Goal: Task Accomplishment & Management: Complete application form

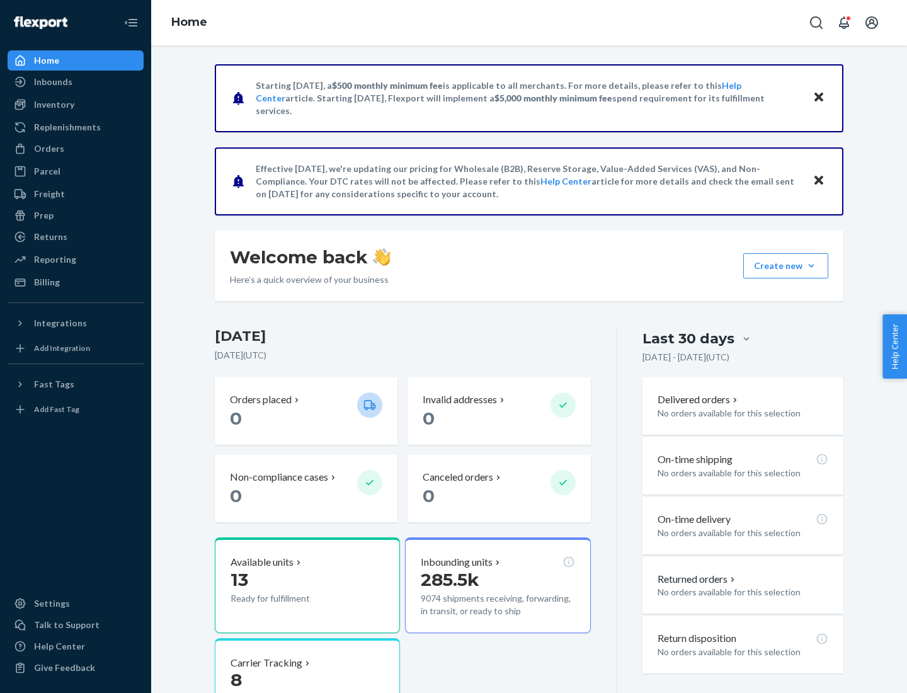
click at [811, 266] on button "Create new Create new inbound Create new order Create new product" at bounding box center [785, 265] width 85 height 25
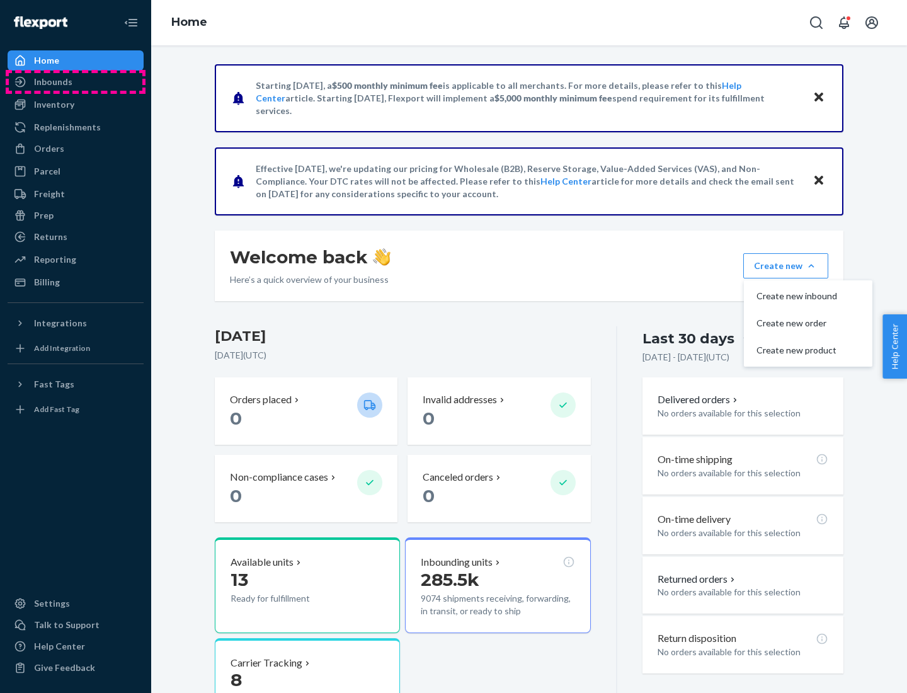
click at [76, 82] on div "Inbounds" at bounding box center [76, 82] width 134 height 18
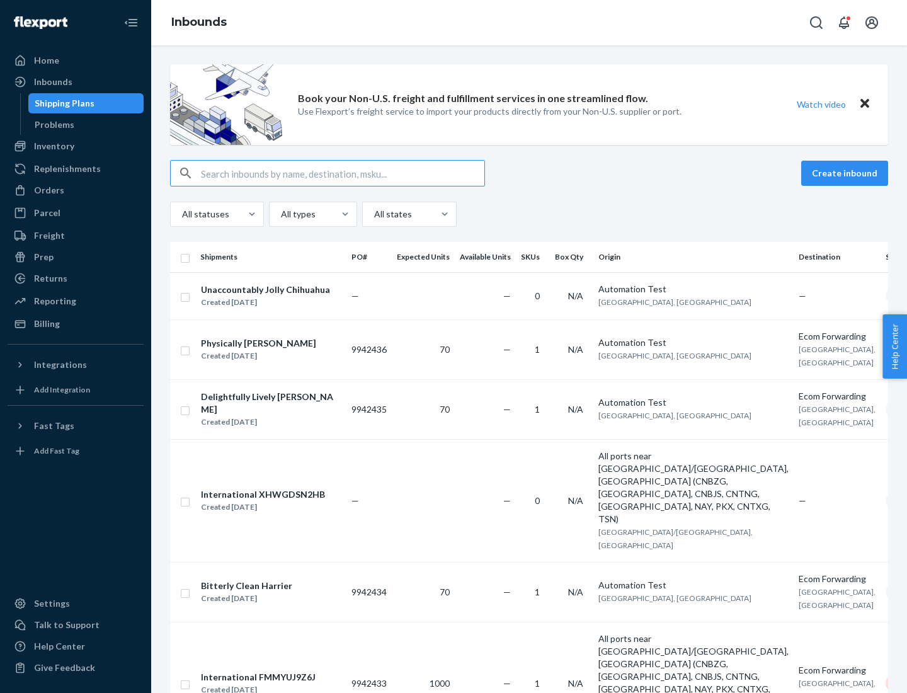
click at [846, 173] on button "Create inbound" at bounding box center [844, 173] width 87 height 25
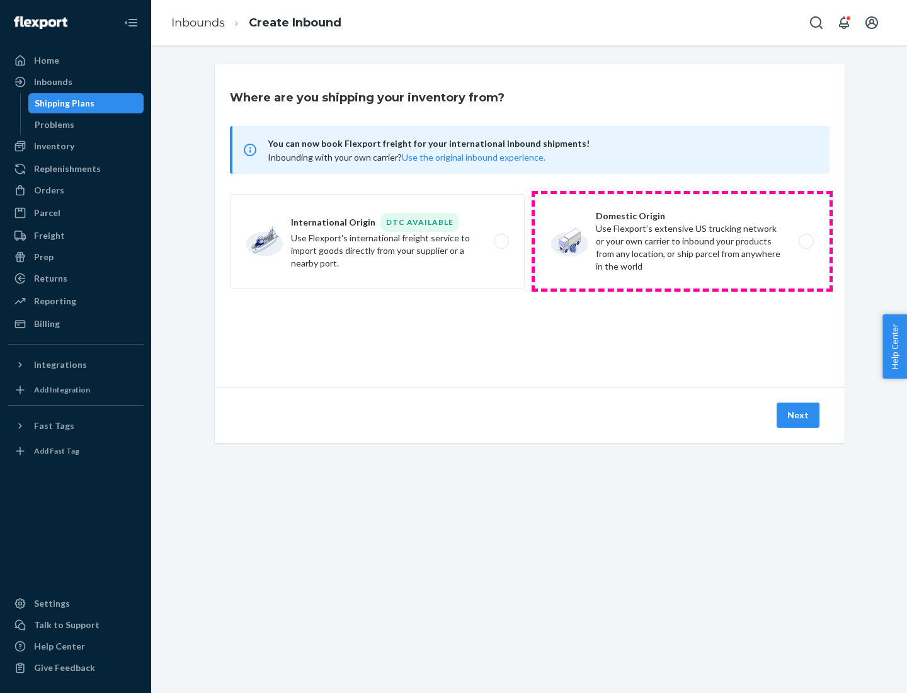
click at [682, 241] on label "Domestic Origin Use Flexport’s extensive US trucking network or your own carrie…" at bounding box center [682, 241] width 295 height 94
click at [805, 241] on input "Domestic Origin Use Flexport’s extensive US trucking network or your own carrie…" at bounding box center [809, 241] width 8 height 8
radio input "true"
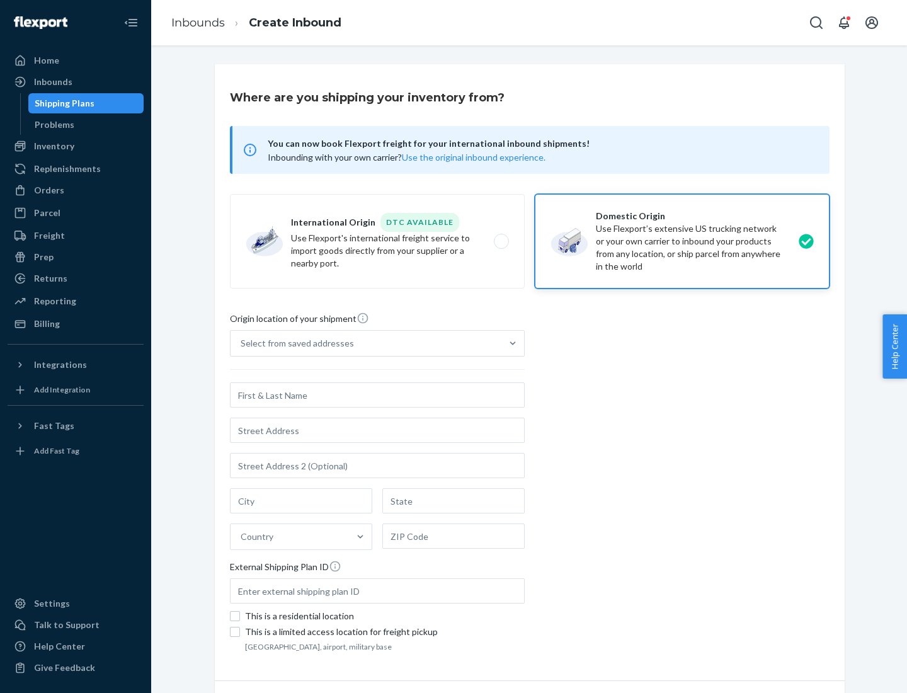
click at [366, 343] on div "Select from saved addresses" at bounding box center [365, 343] width 271 height 25
click at [242, 343] on input "Select from saved addresses" at bounding box center [241, 343] width 1 height 13
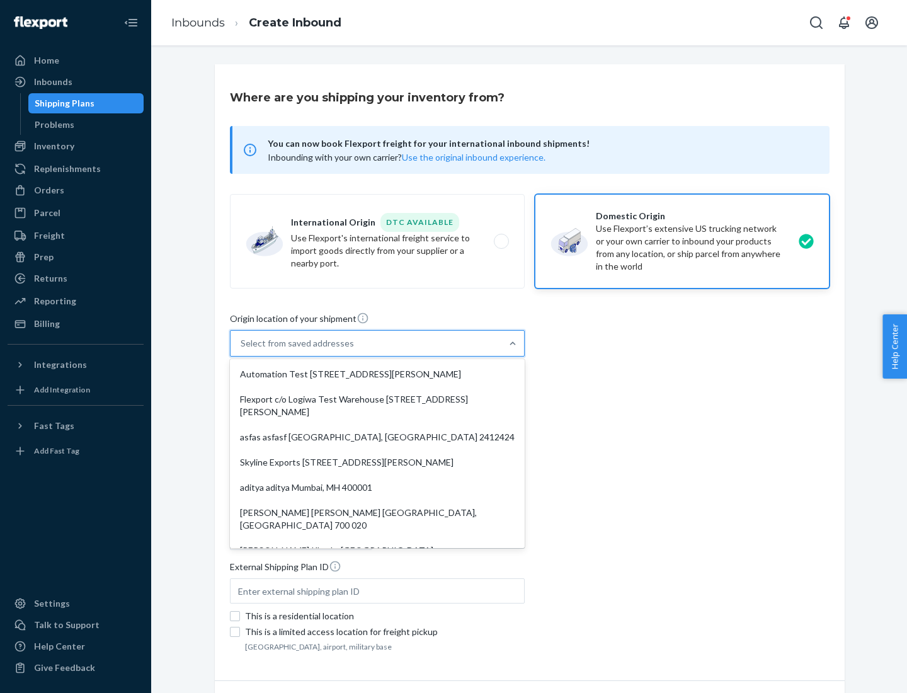
scroll to position [5, 0]
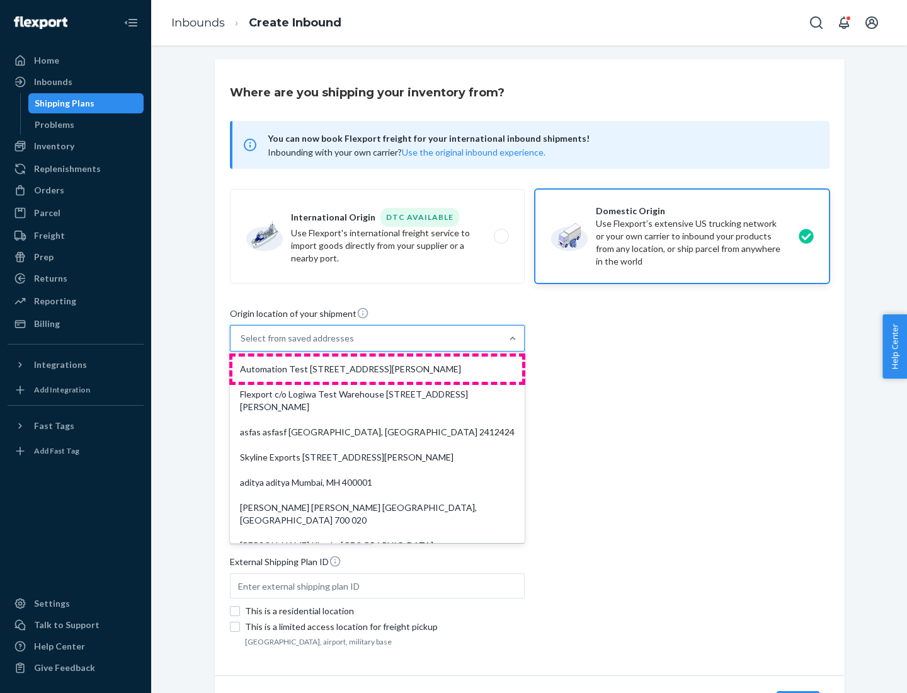
click at [377, 369] on div "Automation Test [STREET_ADDRESS][PERSON_NAME]" at bounding box center [377, 368] width 290 height 25
click at [242, 344] on input "option Automation Test [STREET_ADDRESS][PERSON_NAME]. 9 results available. Use …" at bounding box center [241, 338] width 1 height 13
type input "Automation Test"
type input "9th Floor"
type input "[GEOGRAPHIC_DATA]"
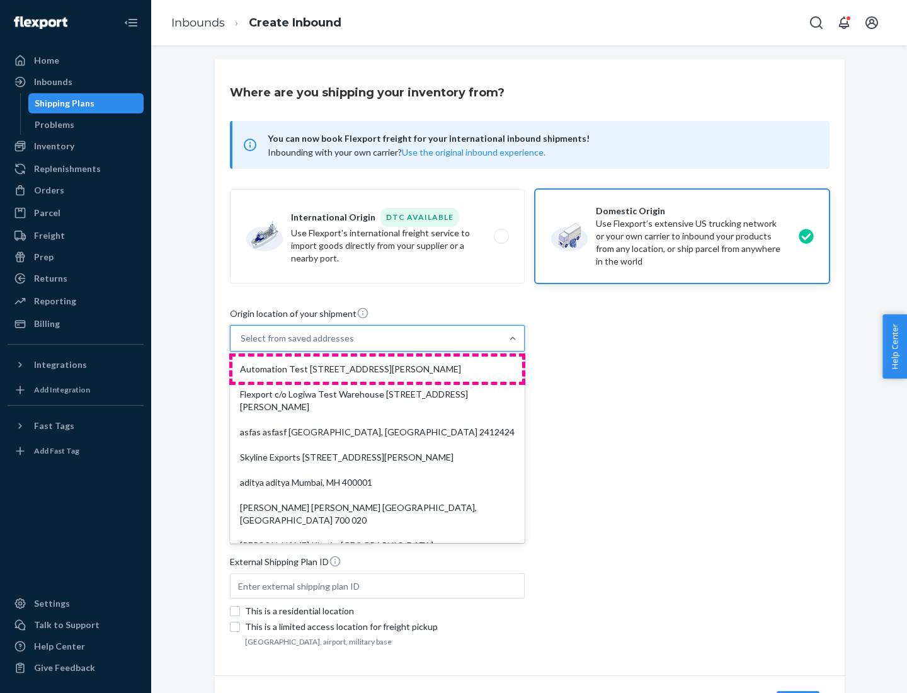
type input "CA"
type input "94104"
type input "[STREET_ADDRESS][PERSON_NAME]"
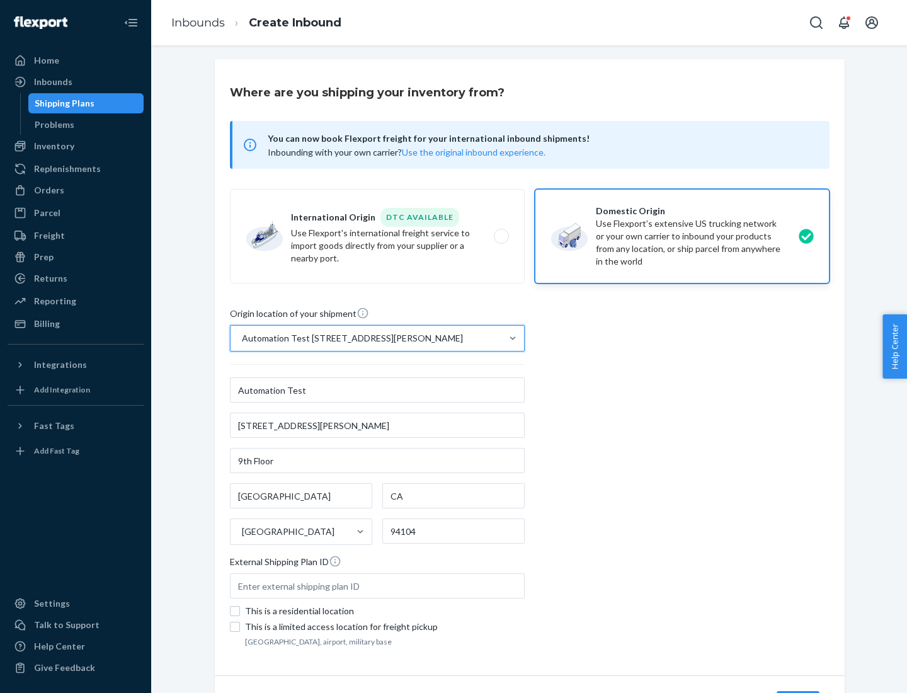
scroll to position [74, 0]
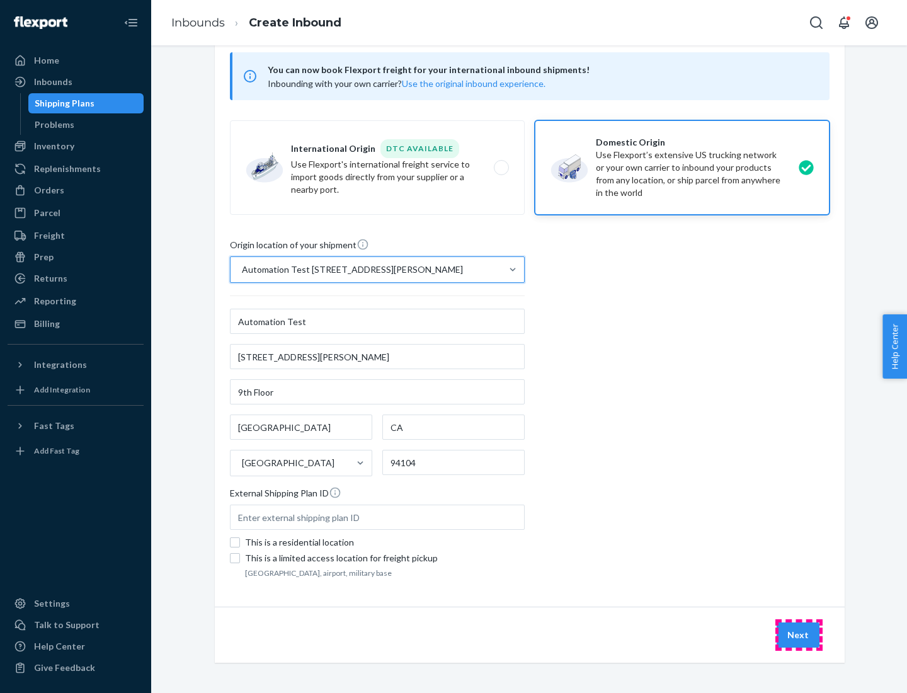
click at [798, 635] on button "Next" at bounding box center [797, 634] width 43 height 25
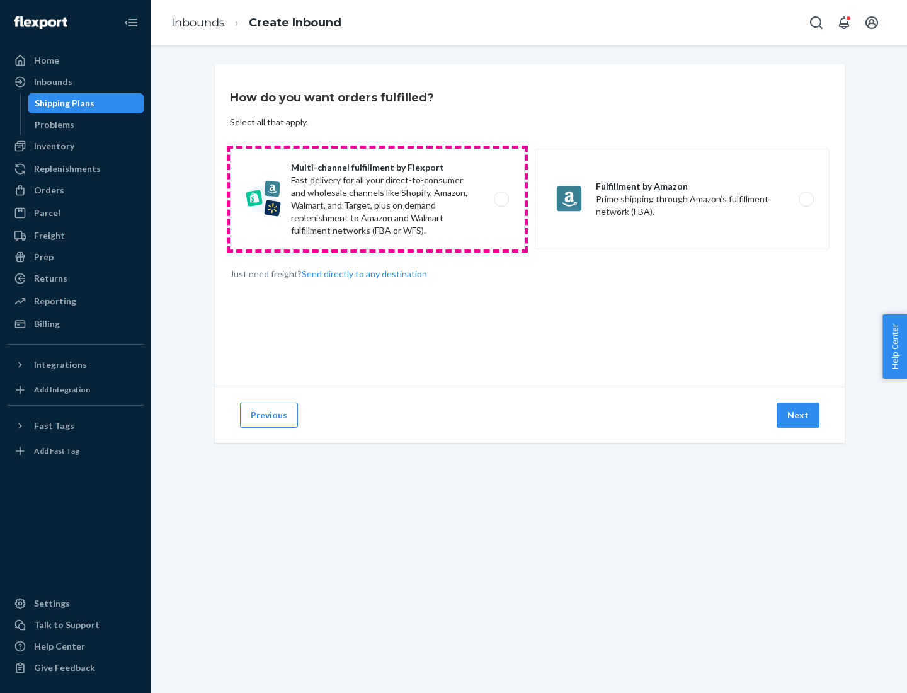
click at [377, 199] on label "Multi-channel fulfillment by Flexport Fast delivery for all your direct-to-cons…" at bounding box center [377, 199] width 295 height 101
click at [501, 199] on input "Multi-channel fulfillment by Flexport Fast delivery for all your direct-to-cons…" at bounding box center [505, 199] width 8 height 8
radio input "true"
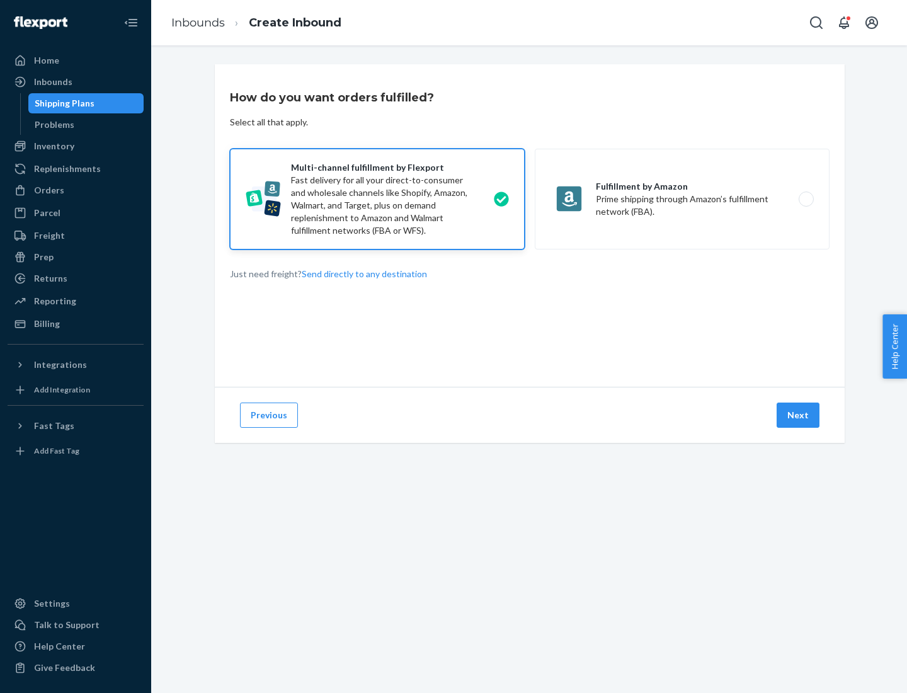
click at [798, 415] on button "Next" at bounding box center [797, 414] width 43 height 25
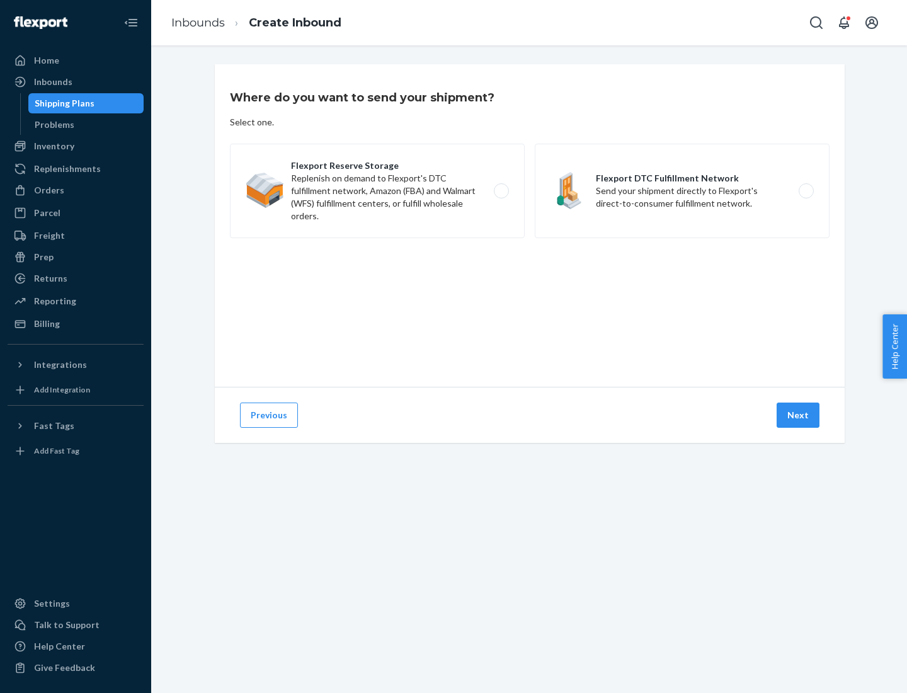
click at [682, 191] on label "Flexport DTC Fulfillment Network Send your shipment directly to Flexport's dire…" at bounding box center [682, 191] width 295 height 94
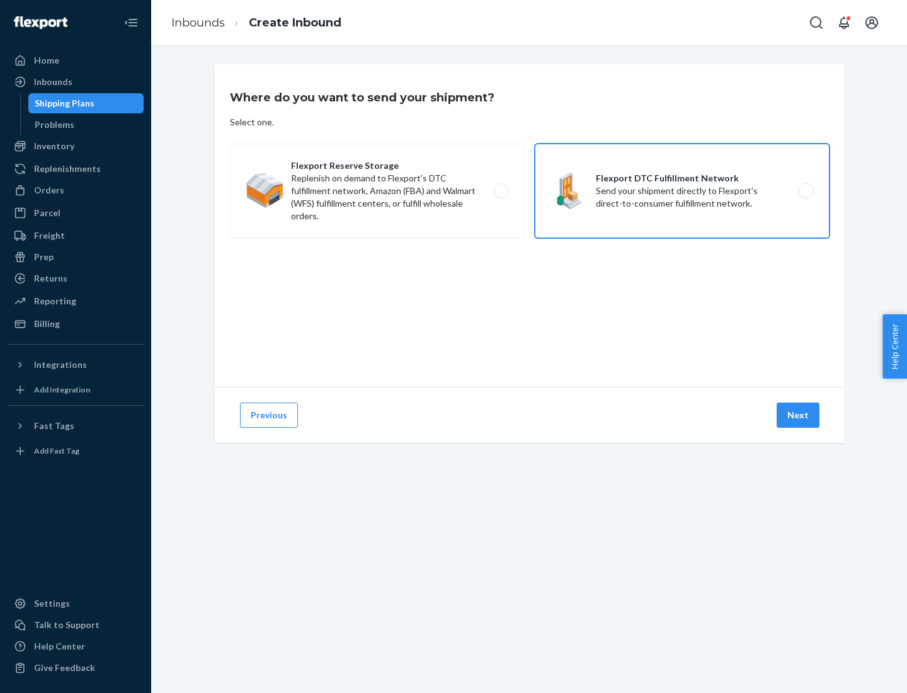
click at [805, 191] on input "Flexport DTC Fulfillment Network Send your shipment directly to Flexport's dire…" at bounding box center [809, 191] width 8 height 8
radio input "true"
click at [798, 415] on button "Next" at bounding box center [797, 414] width 43 height 25
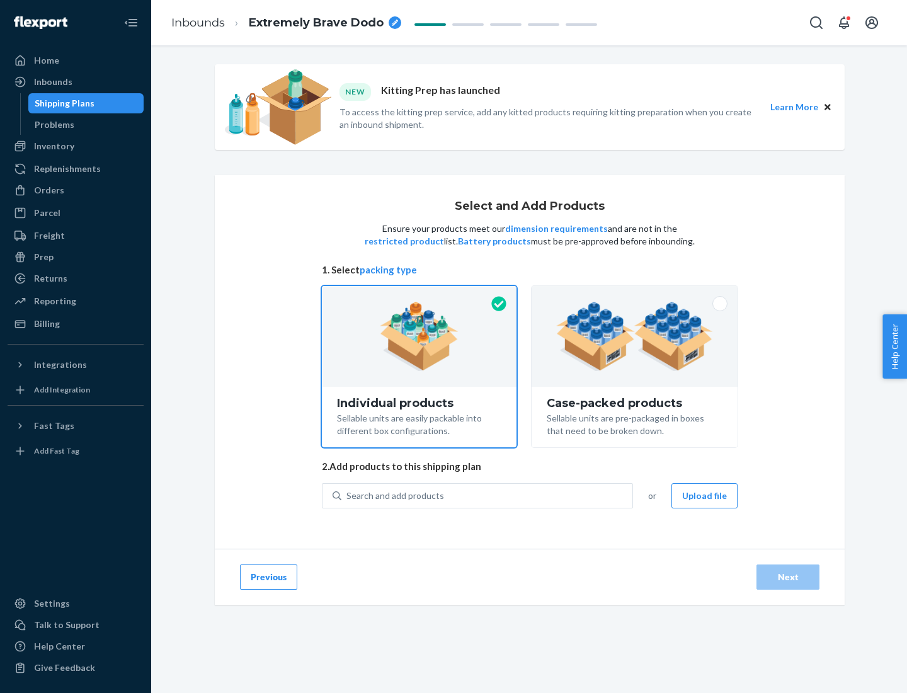
click at [635, 336] on img at bounding box center [634, 336] width 157 height 69
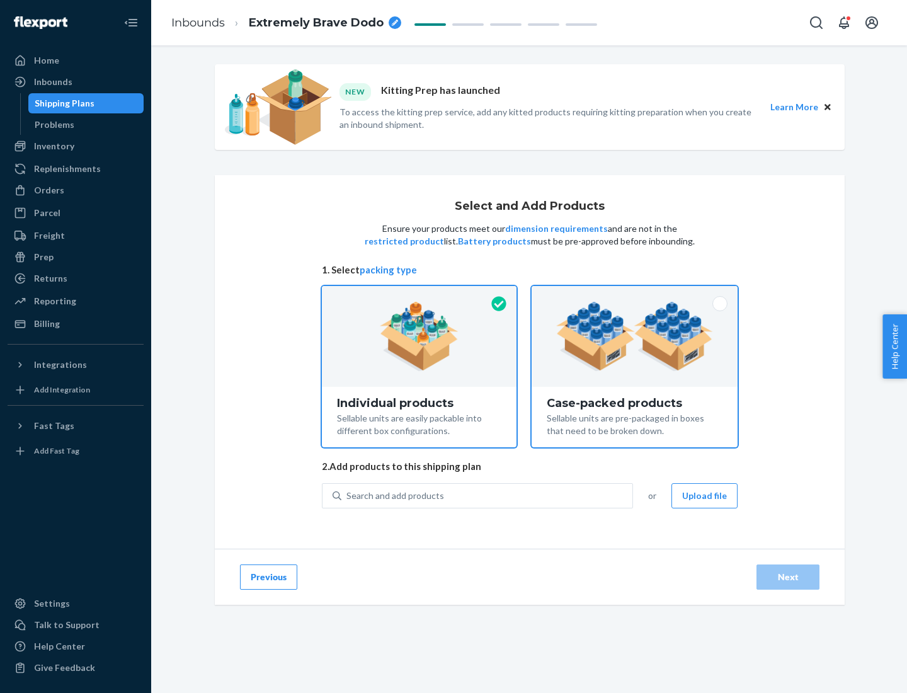
click at [635, 294] on input "Case-packed products Sellable units are pre-packaged in boxes that need to be b…" at bounding box center [634, 290] width 8 height 8
radio input "true"
radio input "false"
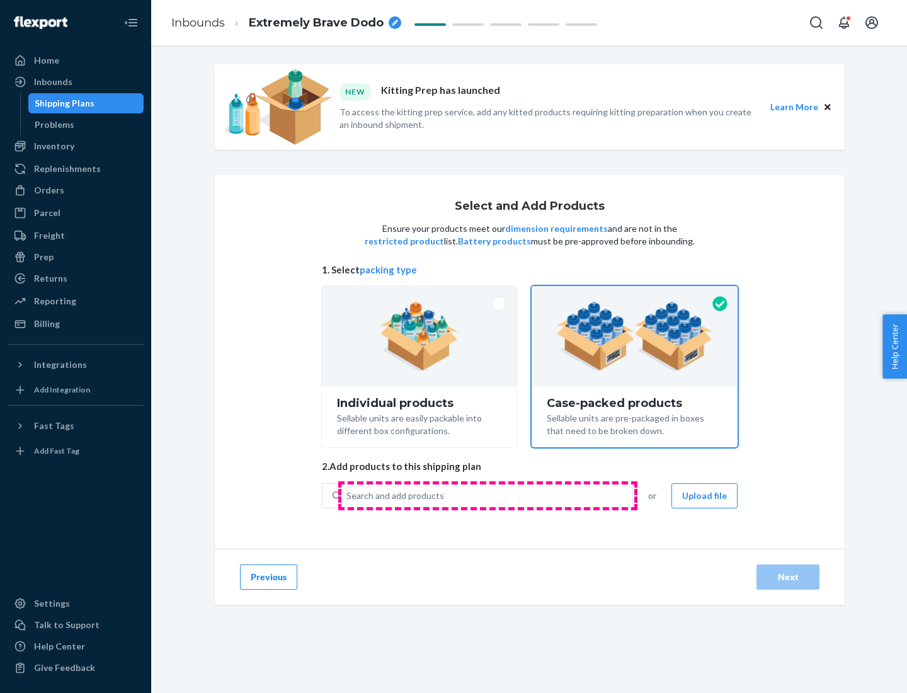
click at [487, 495] on div "Search and add products" at bounding box center [486, 495] width 291 height 23
click at [348, 495] on input "Search and add products" at bounding box center [346, 495] width 1 height 13
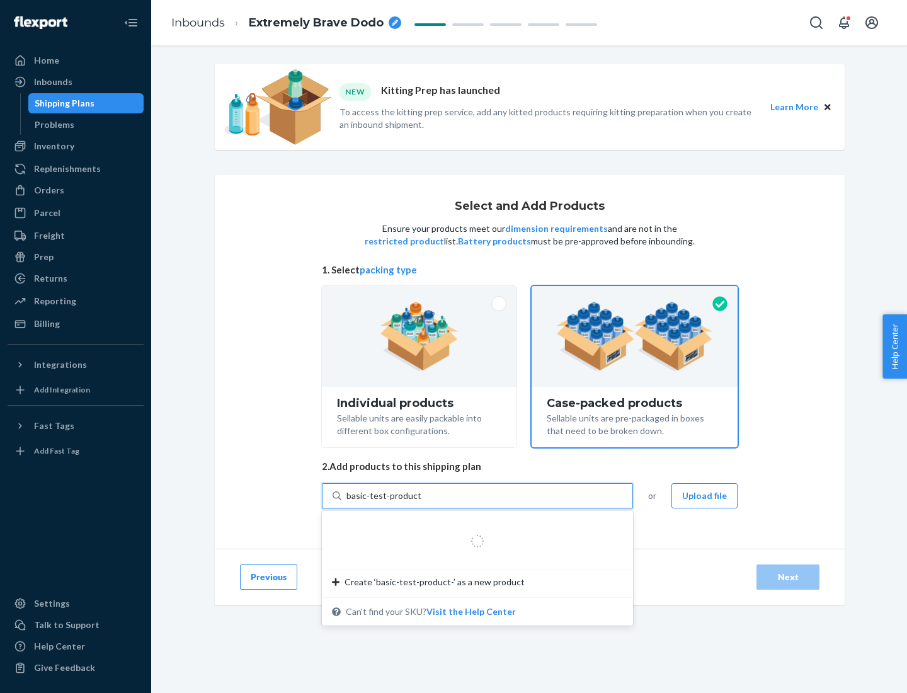
type input "basic-test-product-1"
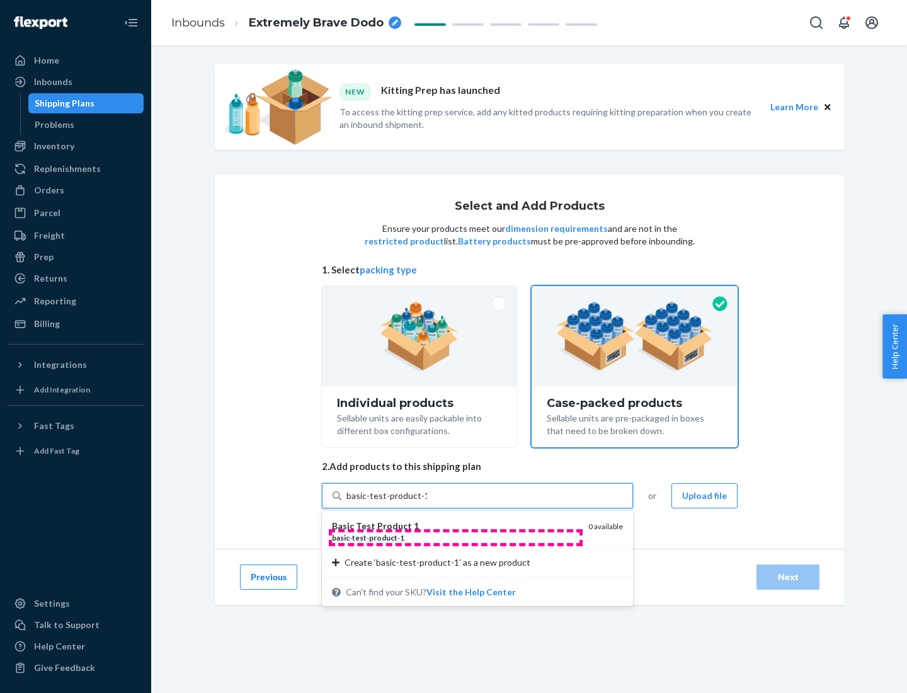
click at [455, 537] on div "basic - test - product - 1" at bounding box center [455, 537] width 246 height 11
click at [427, 502] on input "basic-test-product-1" at bounding box center [386, 495] width 81 height 13
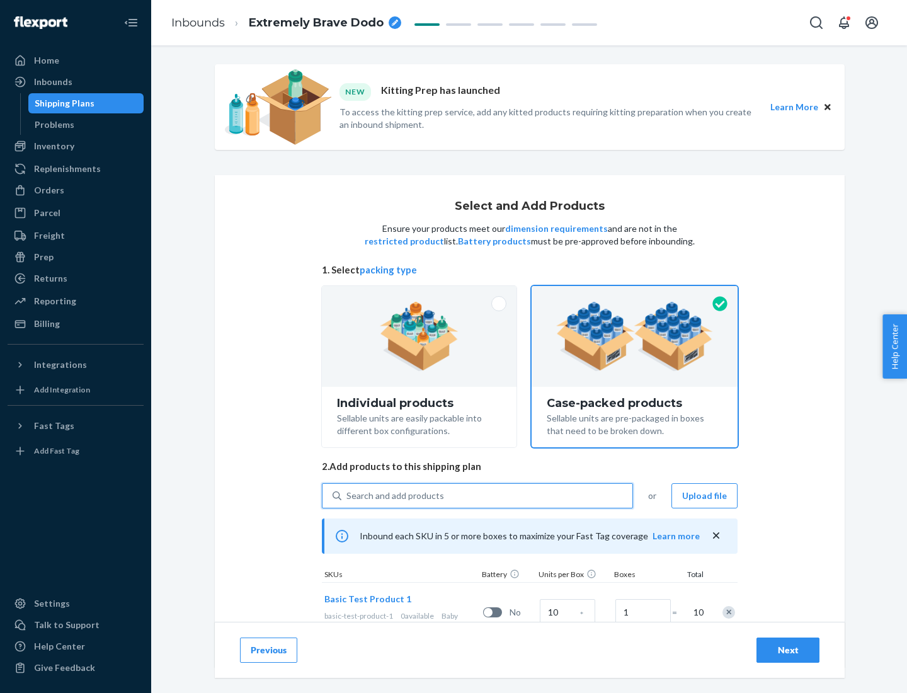
scroll to position [45, 0]
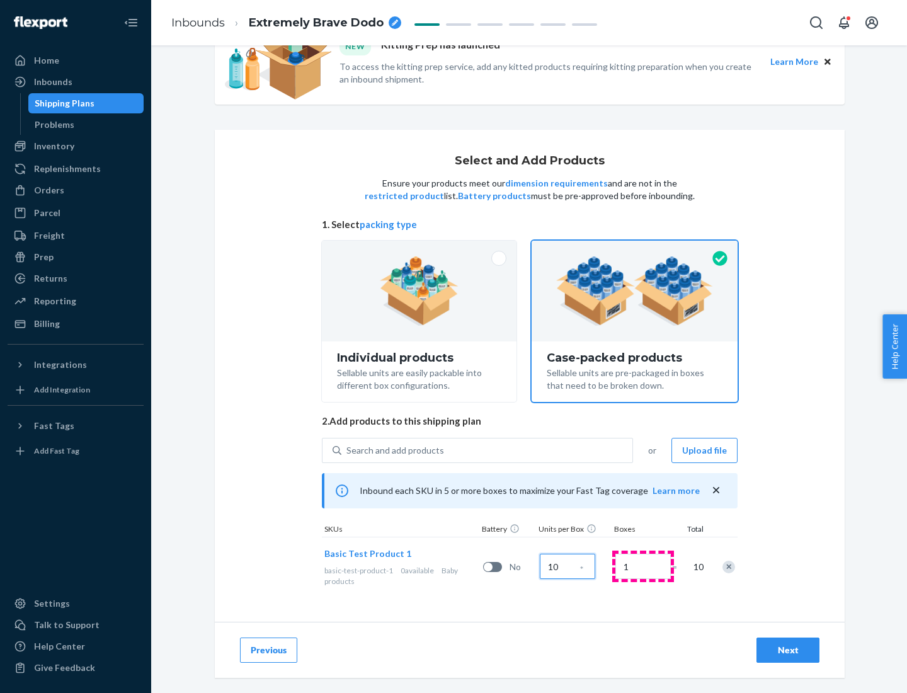
type input "10"
type input "7"
click at [788, 650] on div "Next" at bounding box center [788, 650] width 42 height 13
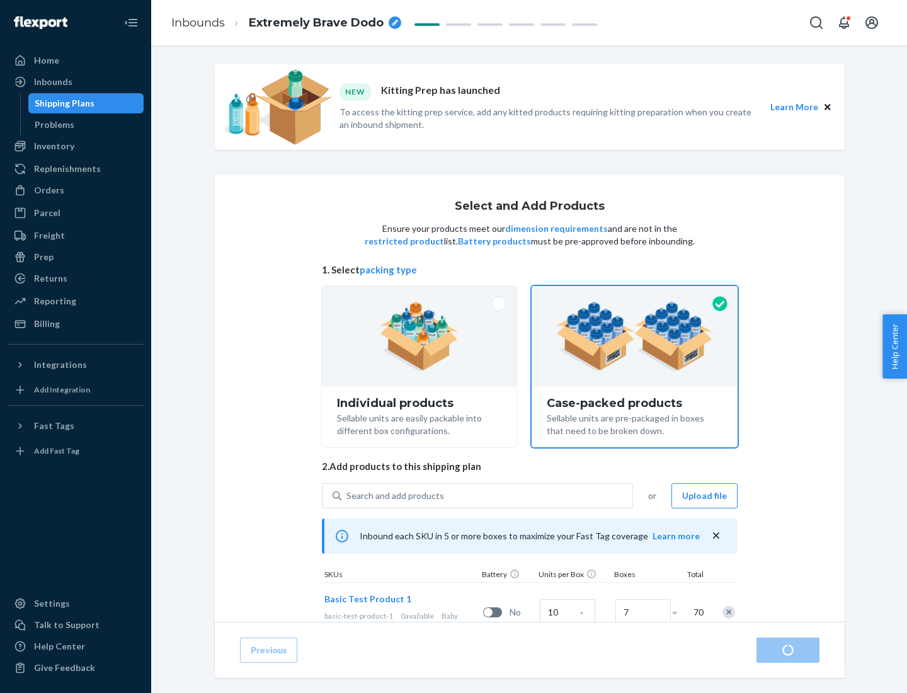
radio input "true"
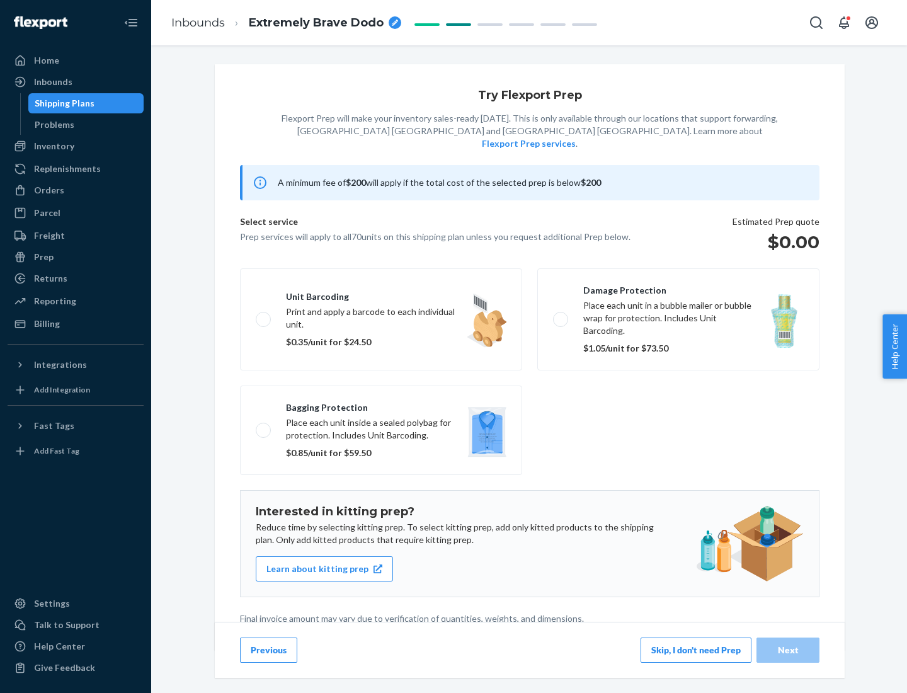
scroll to position [3, 0]
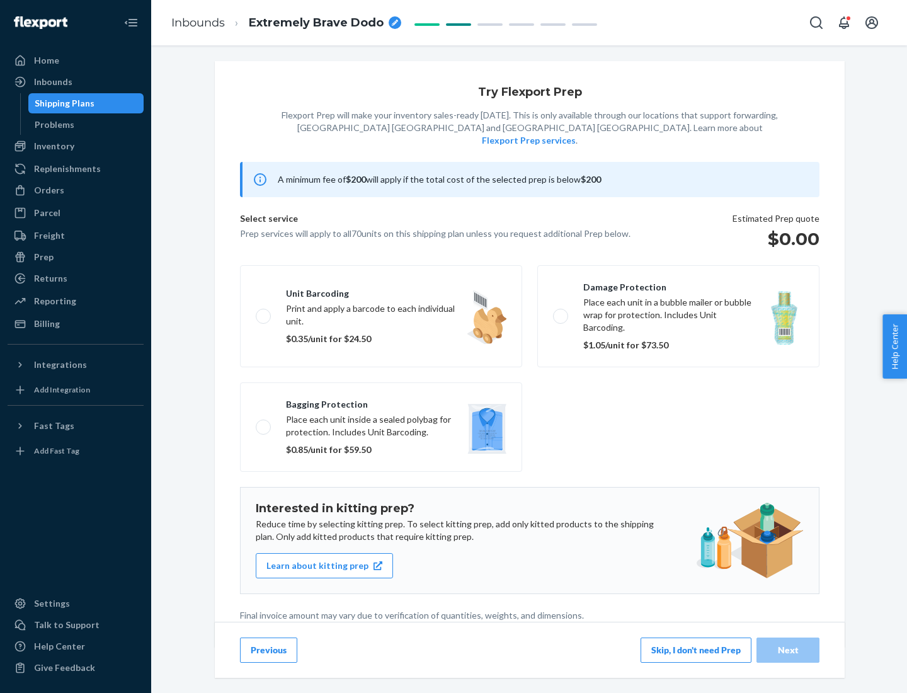
click at [696, 649] on button "Skip, I don't need Prep" at bounding box center [695, 649] width 111 height 25
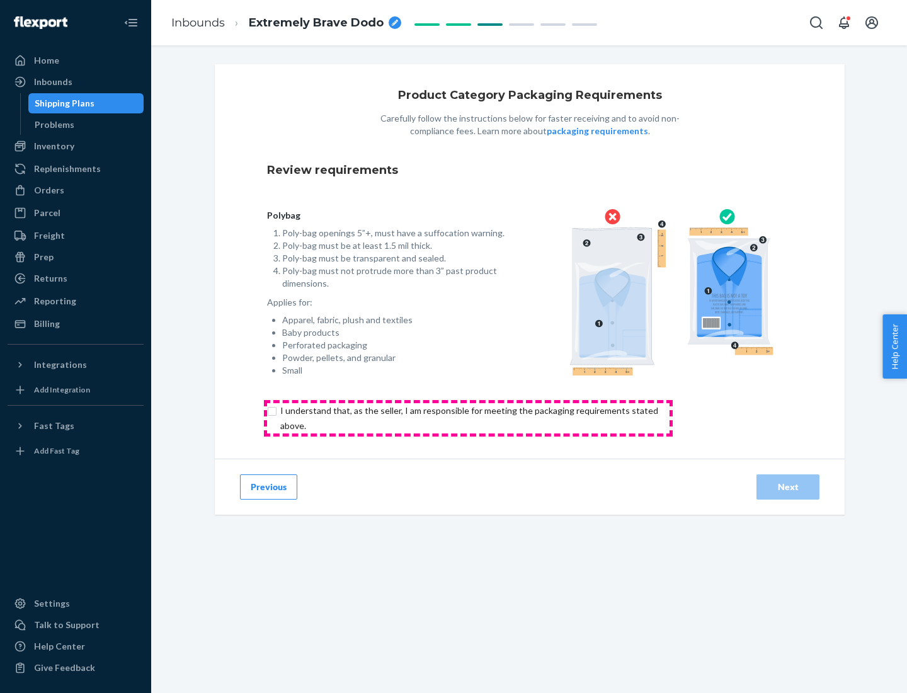
click at [468, 418] on input "checkbox" at bounding box center [476, 418] width 419 height 30
checkbox input "true"
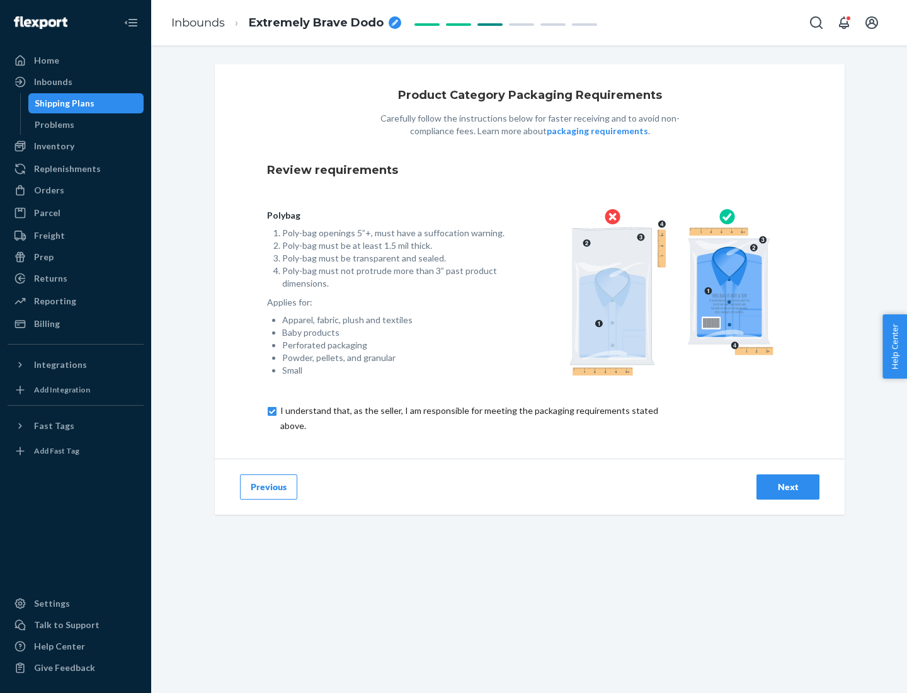
click at [788, 486] on div "Next" at bounding box center [788, 486] width 42 height 13
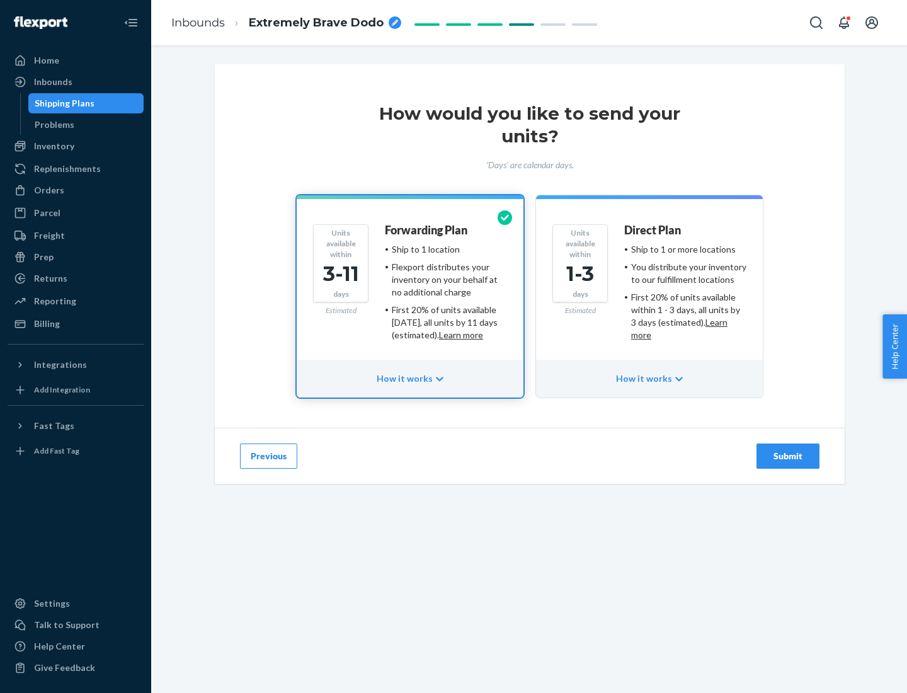
click at [649, 287] on ul "Ship to 1 or more locations You distribute your inventory to our fulfillment lo…" at bounding box center [685, 292] width 122 height 98
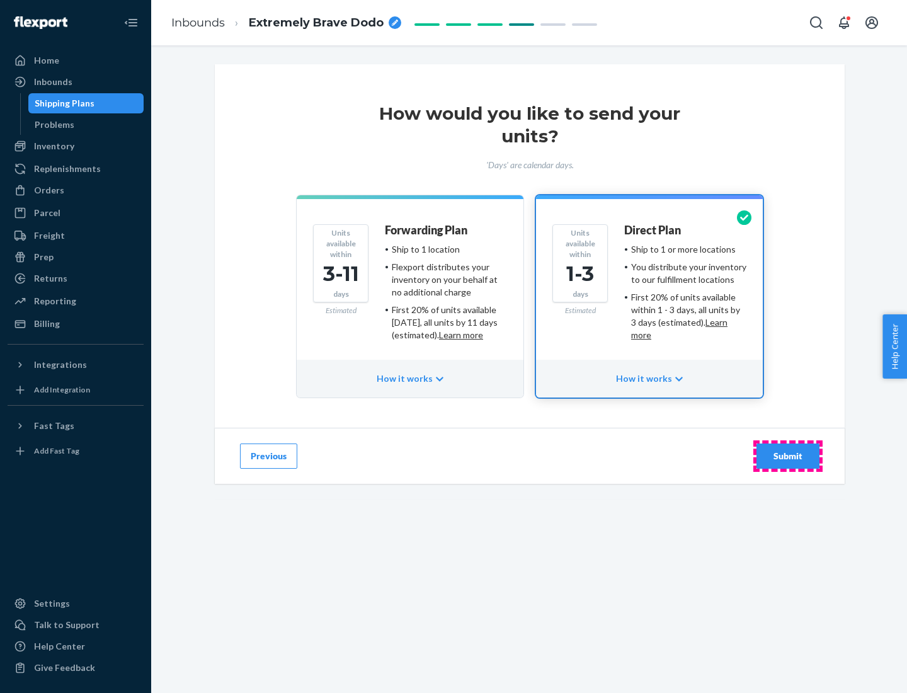
click at [788, 456] on div "Submit" at bounding box center [788, 456] width 42 height 13
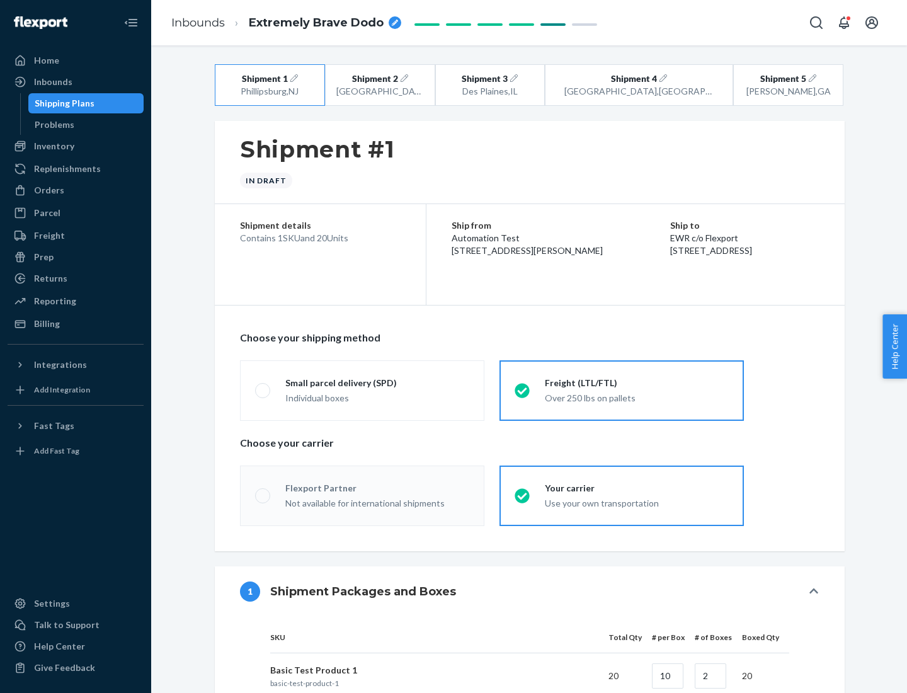
radio input "true"
radio input "false"
radio input "true"
radio input "false"
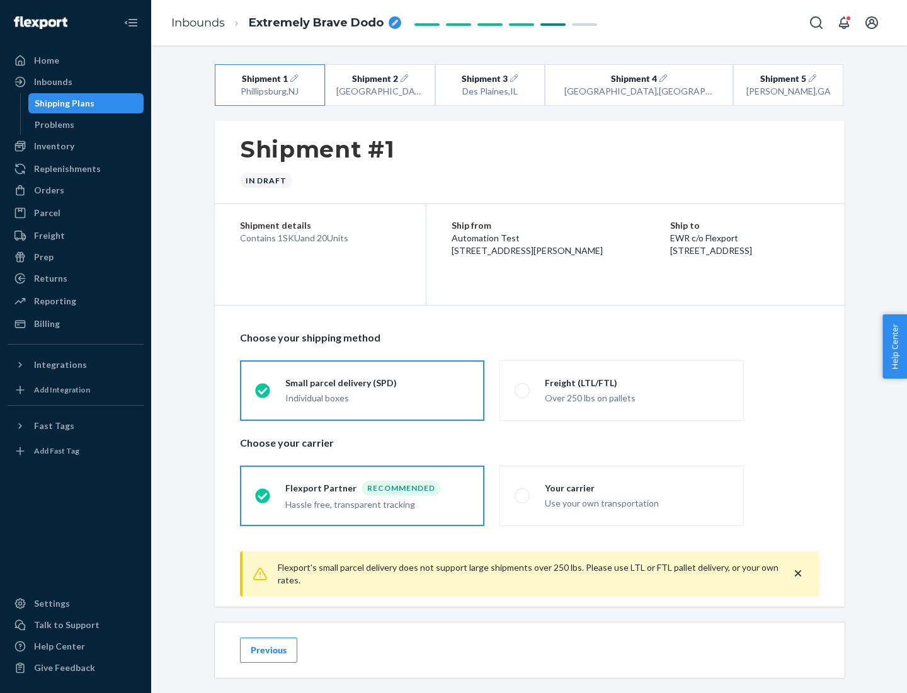
scroll to position [14, 0]
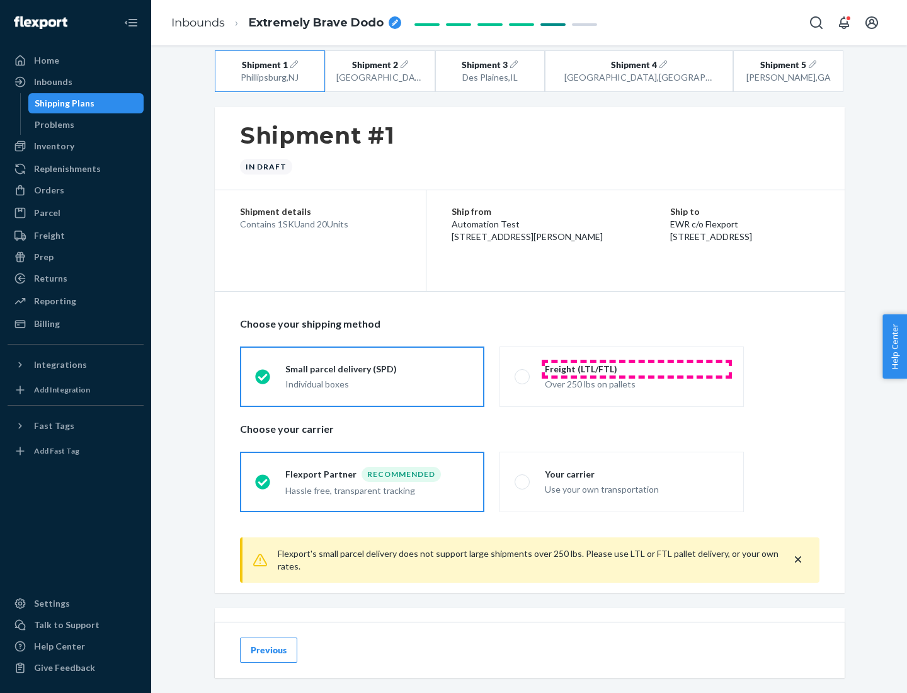
click at [637, 368] on div "Freight (LTL/FTL)" at bounding box center [637, 369] width 184 height 13
click at [523, 372] on input "Freight (LTL/FTL) Over 250 lbs on pallets" at bounding box center [518, 376] width 8 height 8
radio input "true"
radio input "false"
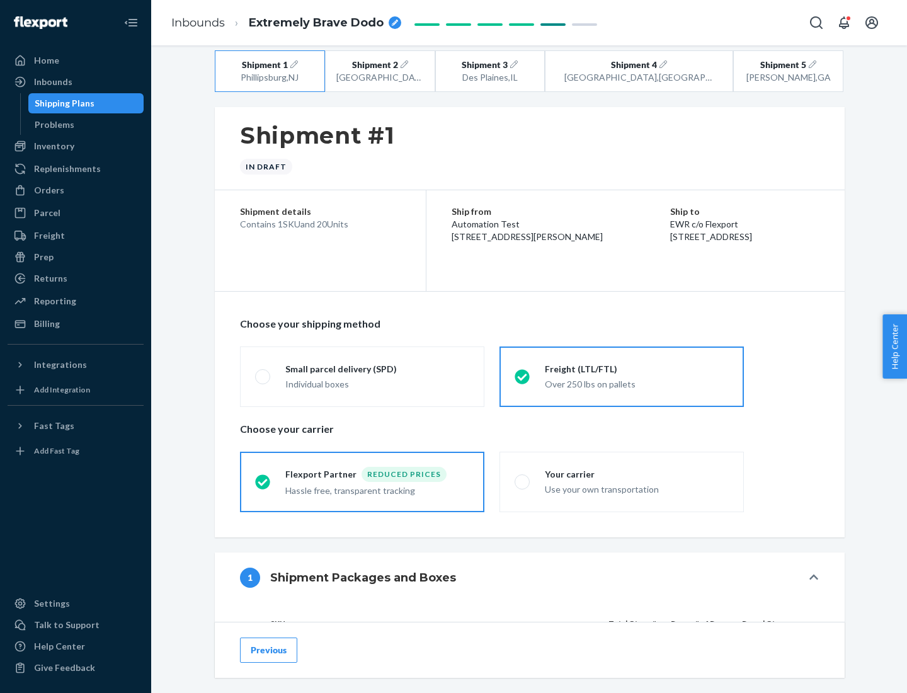
scroll to position [119, 0]
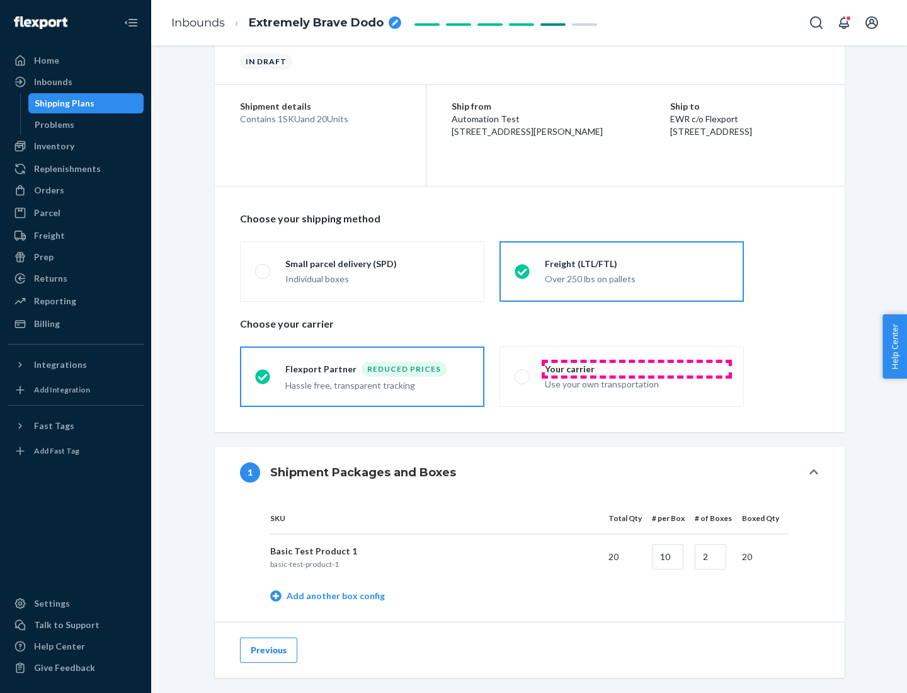
click at [637, 368] on div "Your carrier" at bounding box center [637, 369] width 184 height 13
click at [523, 372] on input "Your carrier Use your own transportation" at bounding box center [518, 376] width 8 height 8
radio input "true"
radio input "false"
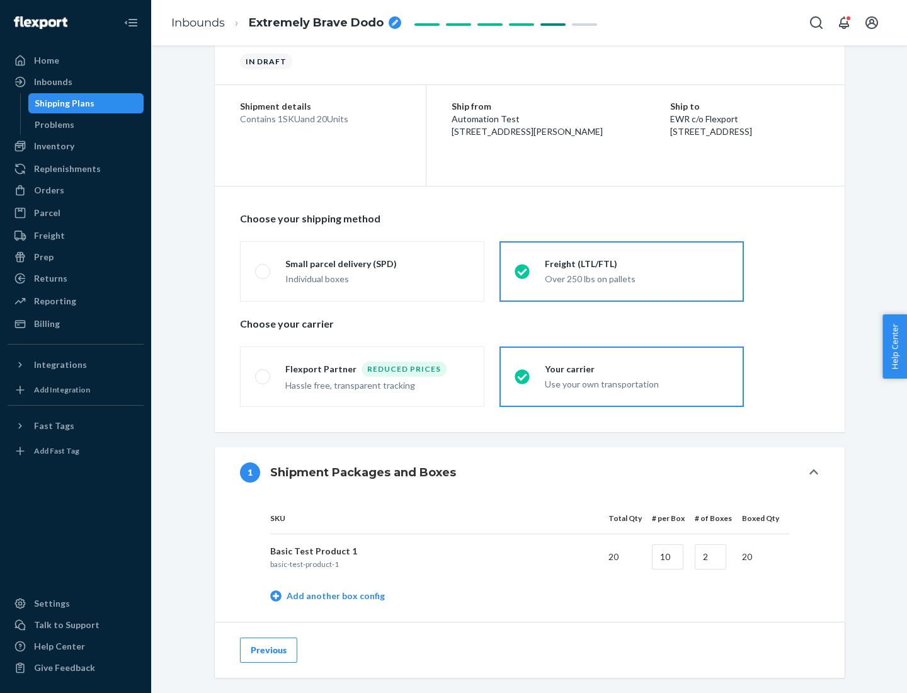
scroll to position [398, 0]
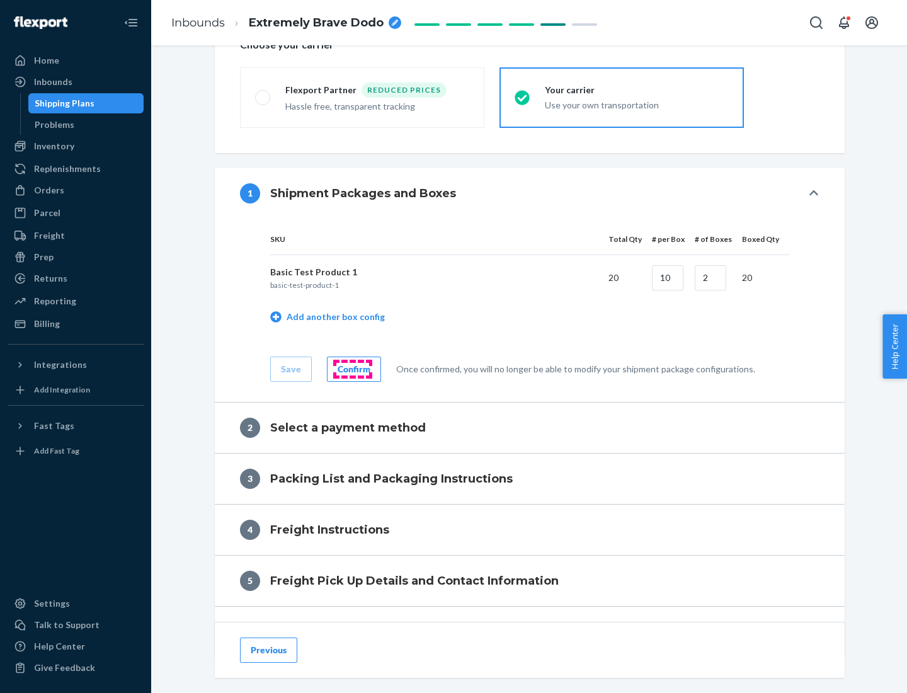
click at [352, 368] on div "Confirm" at bounding box center [354, 369] width 33 height 13
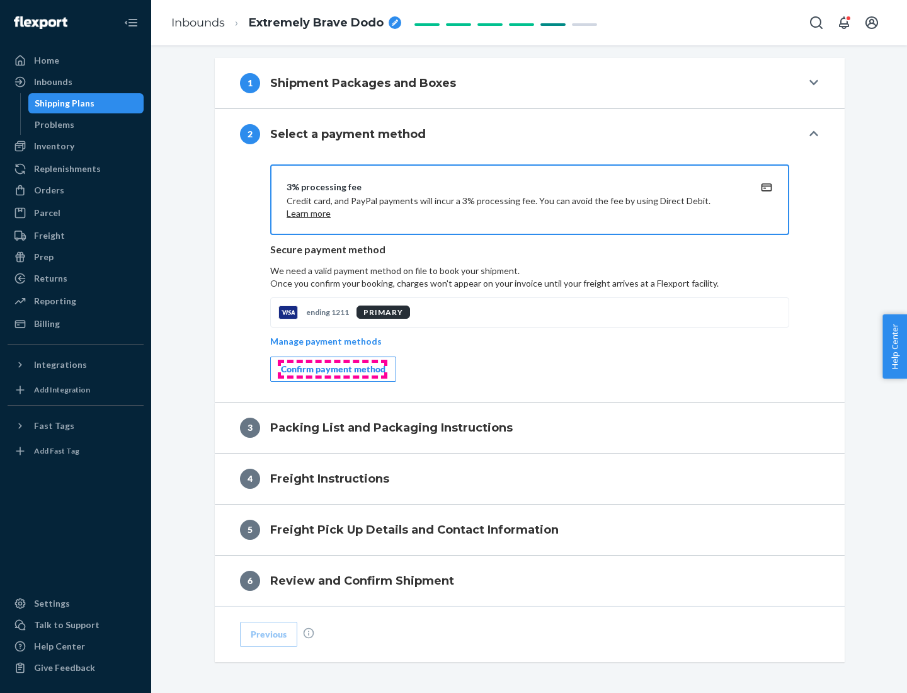
click at [332, 369] on div "Confirm payment method" at bounding box center [333, 369] width 105 height 13
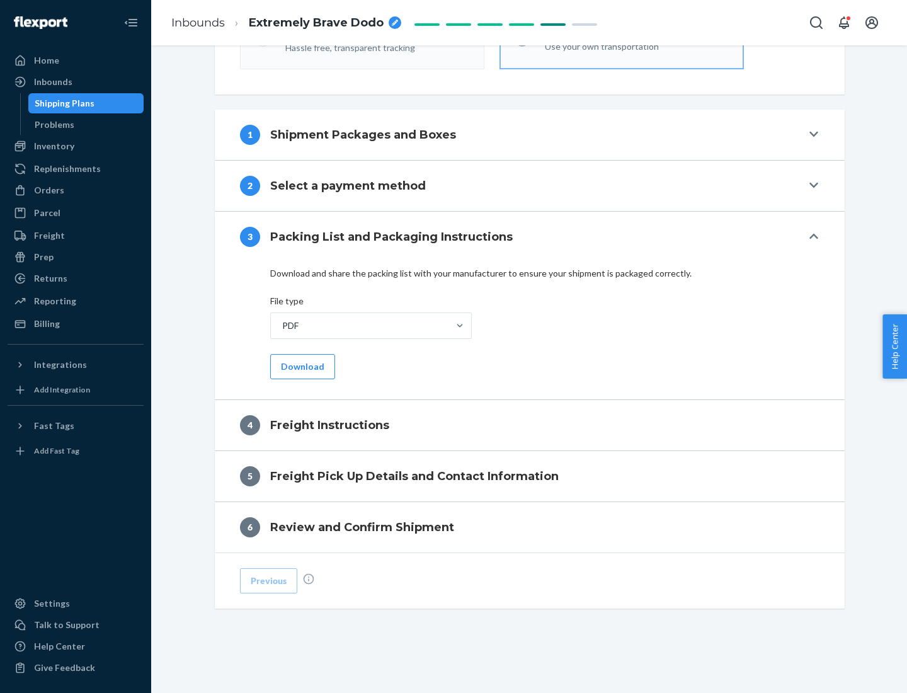
scroll to position [454, 0]
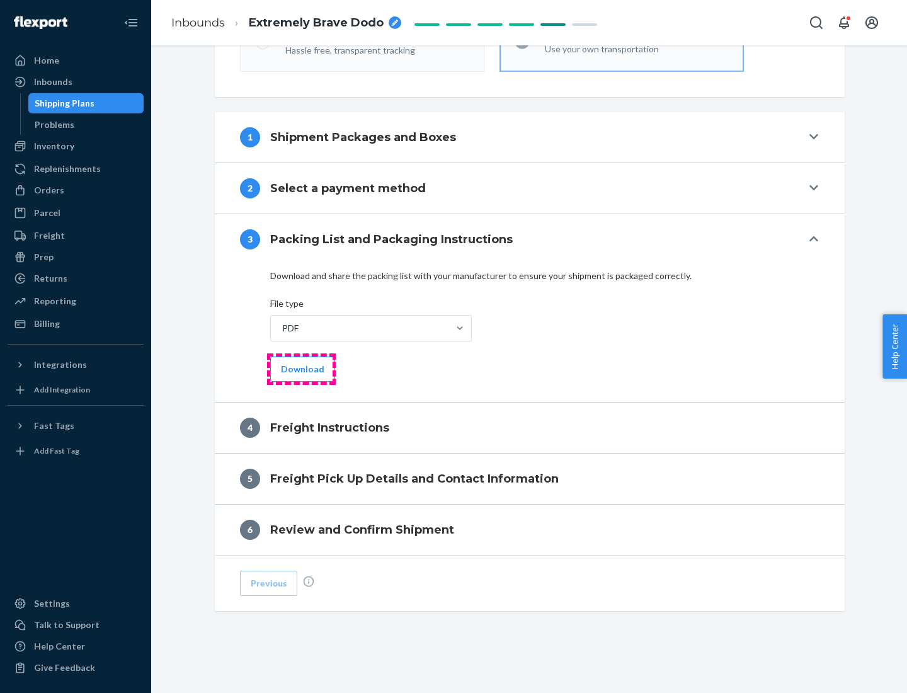
click at [301, 368] on button "Download" at bounding box center [302, 368] width 65 height 25
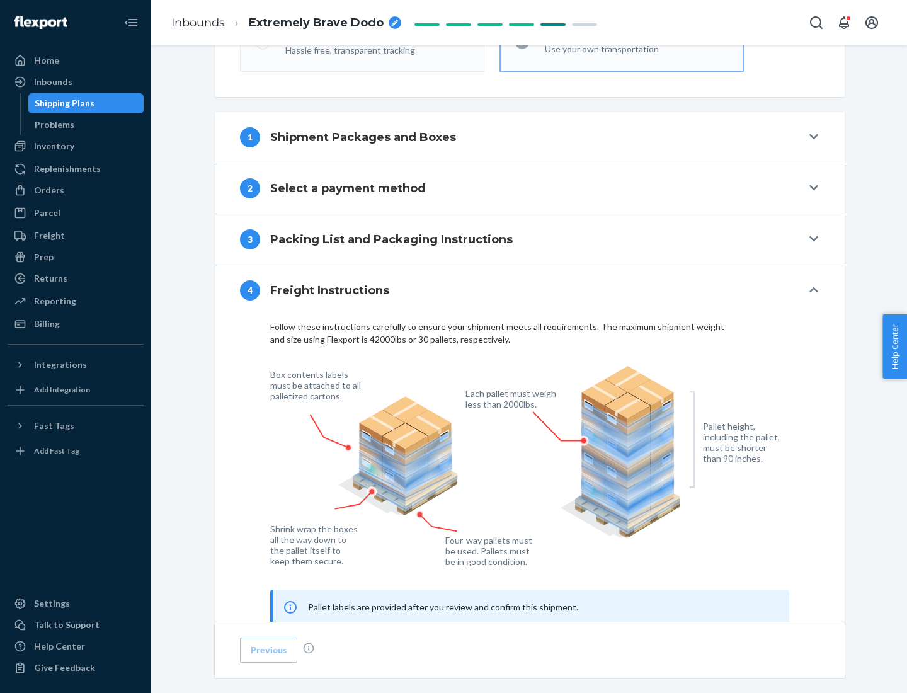
scroll to position [761, 0]
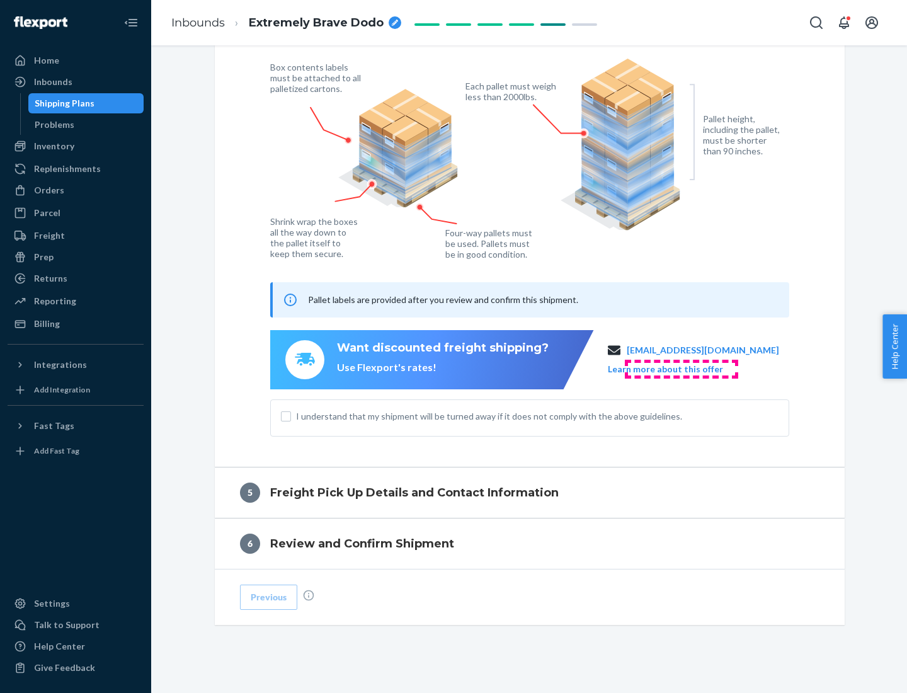
click at [681, 368] on button "Learn more about this offer" at bounding box center [665, 369] width 115 height 13
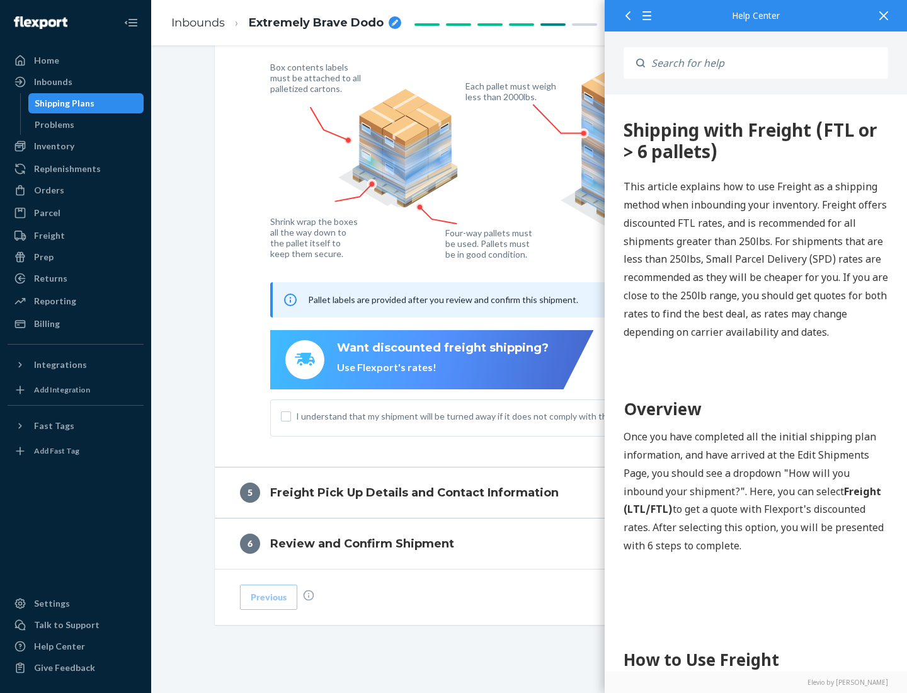
scroll to position [0, 0]
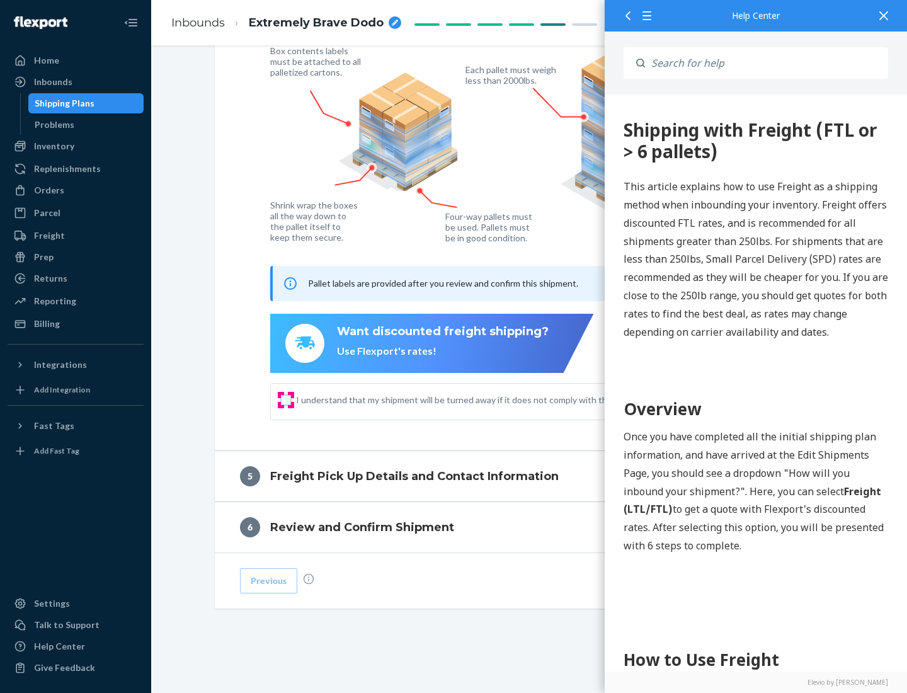
click at [286, 399] on input "I understand that my shipment will be turned away if it does not comply with th…" at bounding box center [286, 400] width 10 height 10
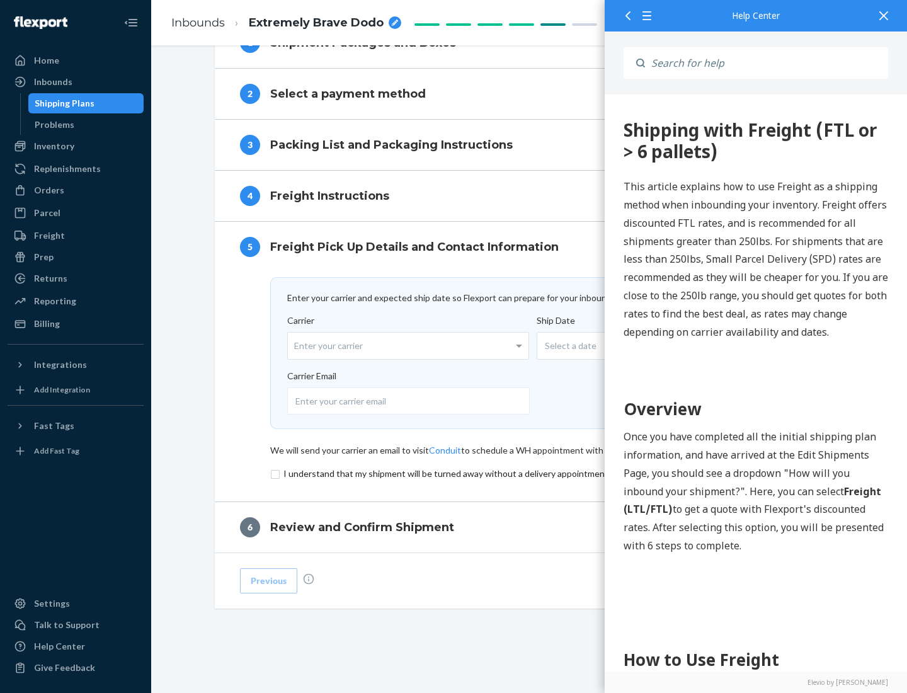
scroll to position [548, 0]
click at [530, 473] on input "checkbox" at bounding box center [529, 473] width 519 height 15
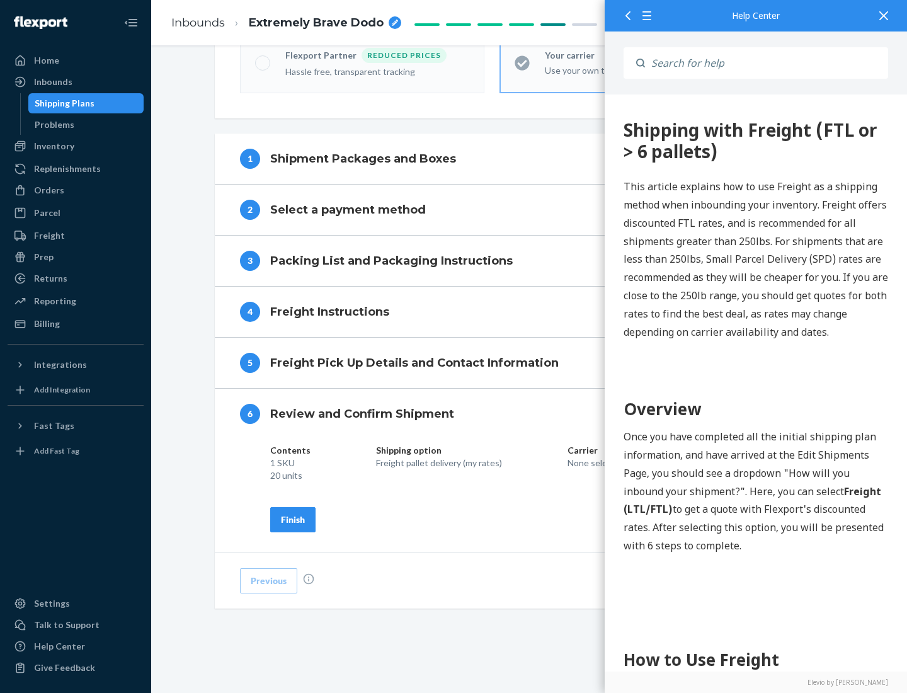
scroll to position [433, 0]
click at [293, 519] on div "Finish" at bounding box center [293, 519] width 24 height 13
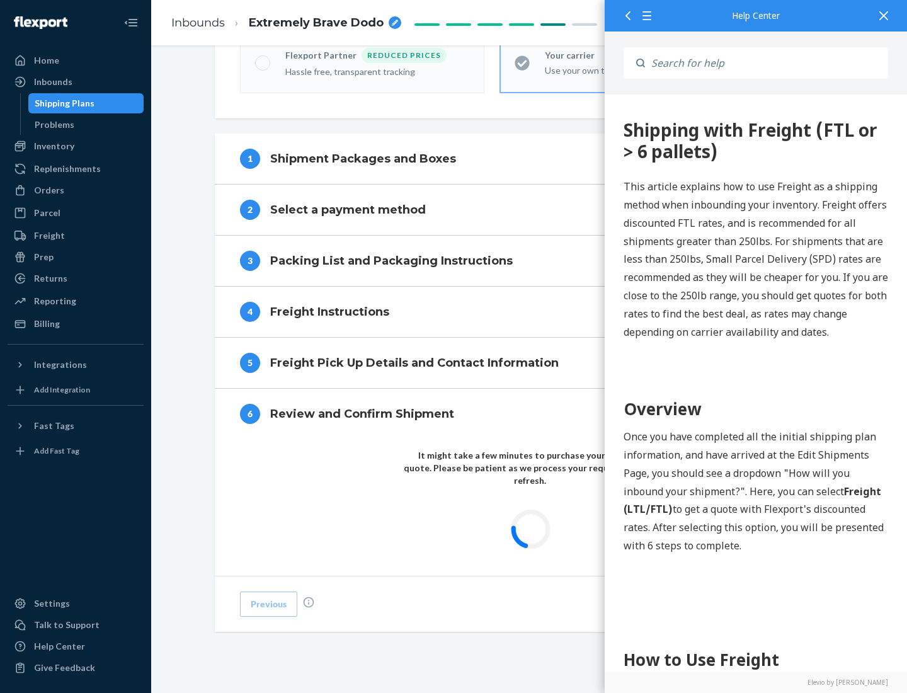
scroll to position [370, 0]
